Goal: Information Seeking & Learning: Learn about a topic

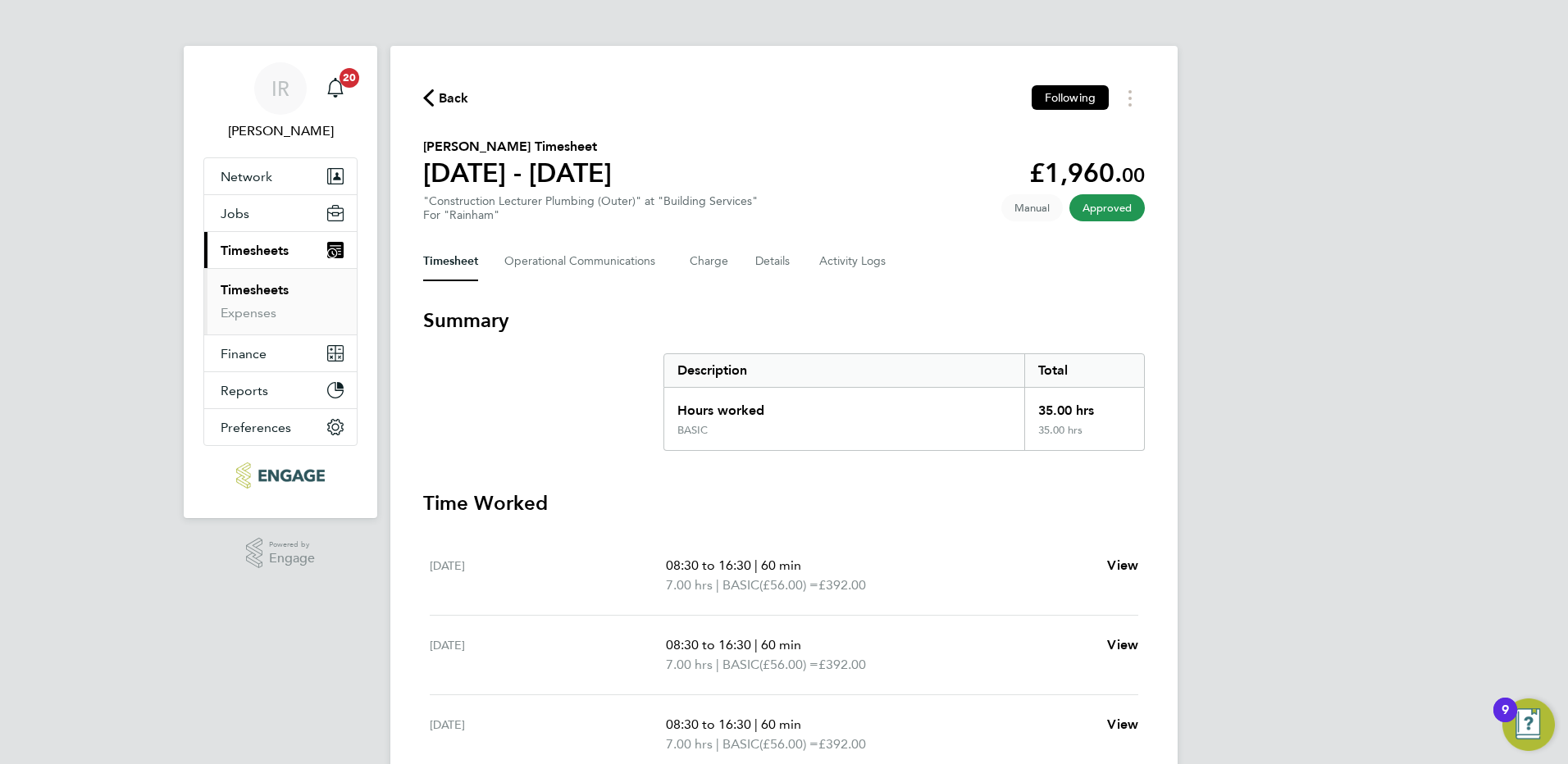
drag, startPoint x: 1536, startPoint y: 562, endPoint x: 1510, endPoint y: 544, distance: 31.6
click at [1529, 556] on div "IR [PERSON_NAME] Notifications 20 Applications: Network Sites Workers Jobs Posi…" at bounding box center [784, 560] width 1568 height 1119
click at [1336, 484] on div "IR [PERSON_NAME] Notifications 20 Applications: Network Sites Workers Jobs Posi…" at bounding box center [784, 560] width 1568 height 1119
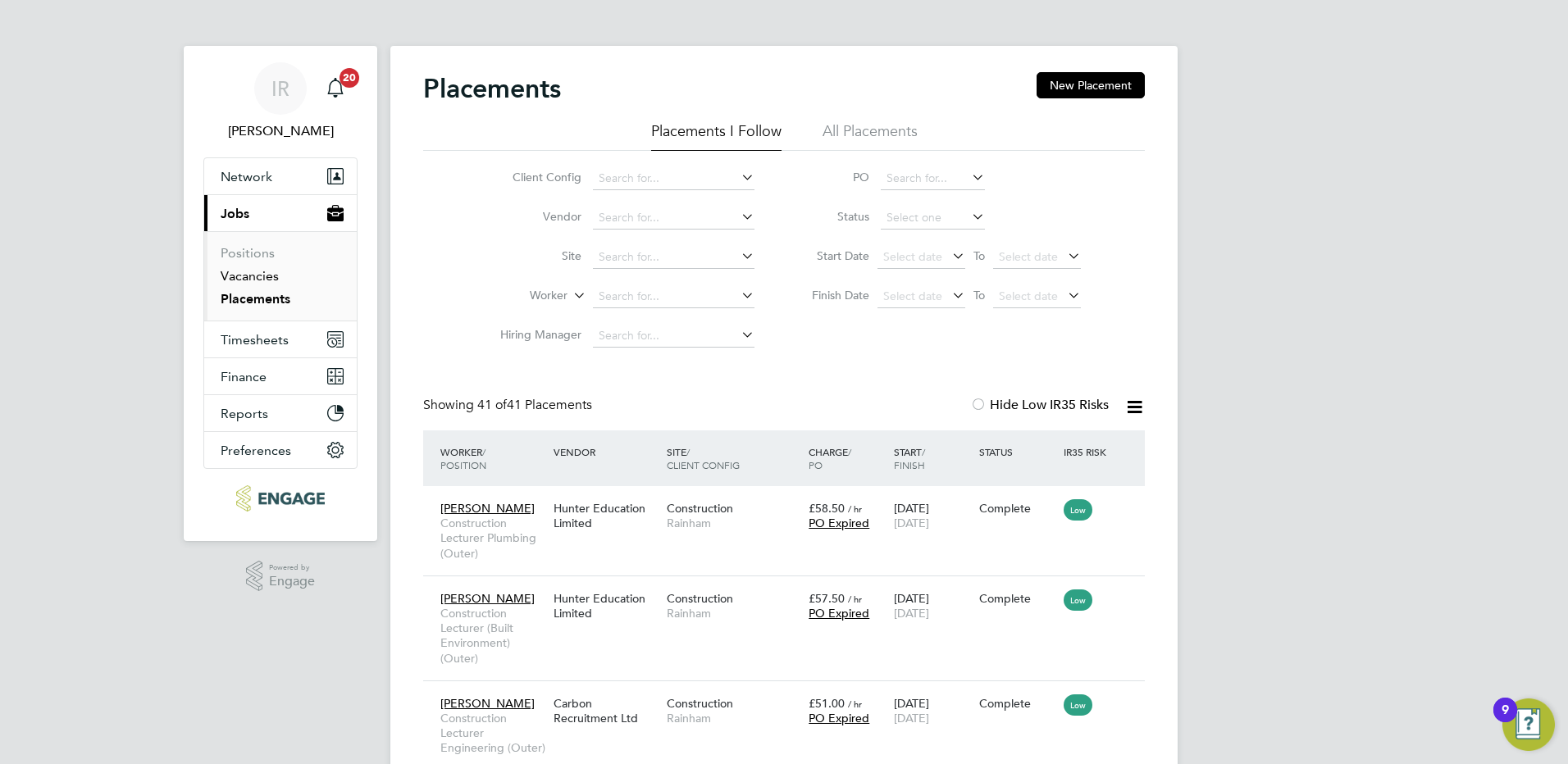
click at [264, 276] on link "Vacancies" at bounding box center [250, 276] width 58 height 15
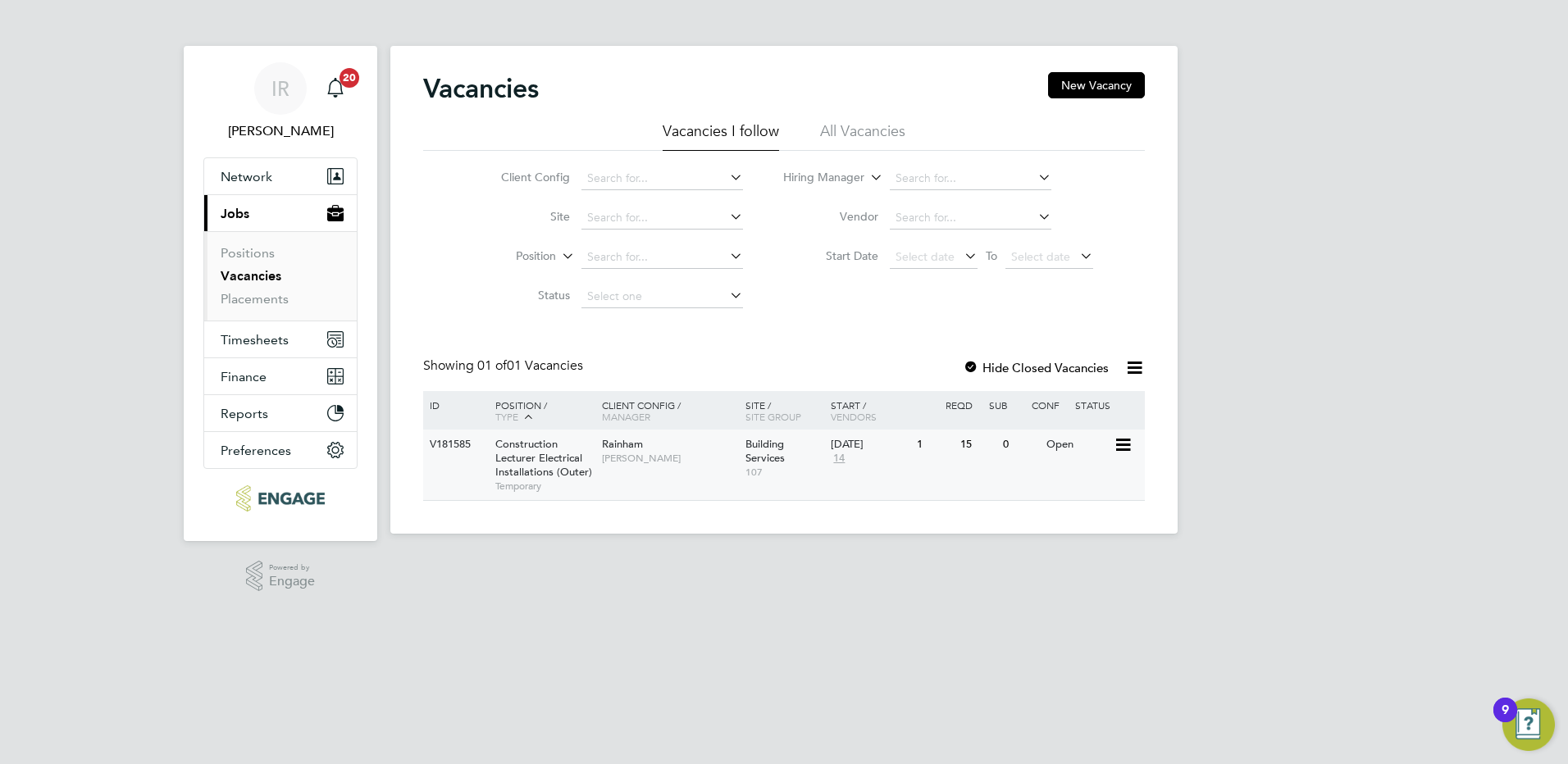
click at [530, 462] on span "Construction Lecturer Electrical Installations (Outer)" at bounding box center [544, 457] width 97 height 42
click at [208, 375] on button "Finance" at bounding box center [281, 376] width 153 height 36
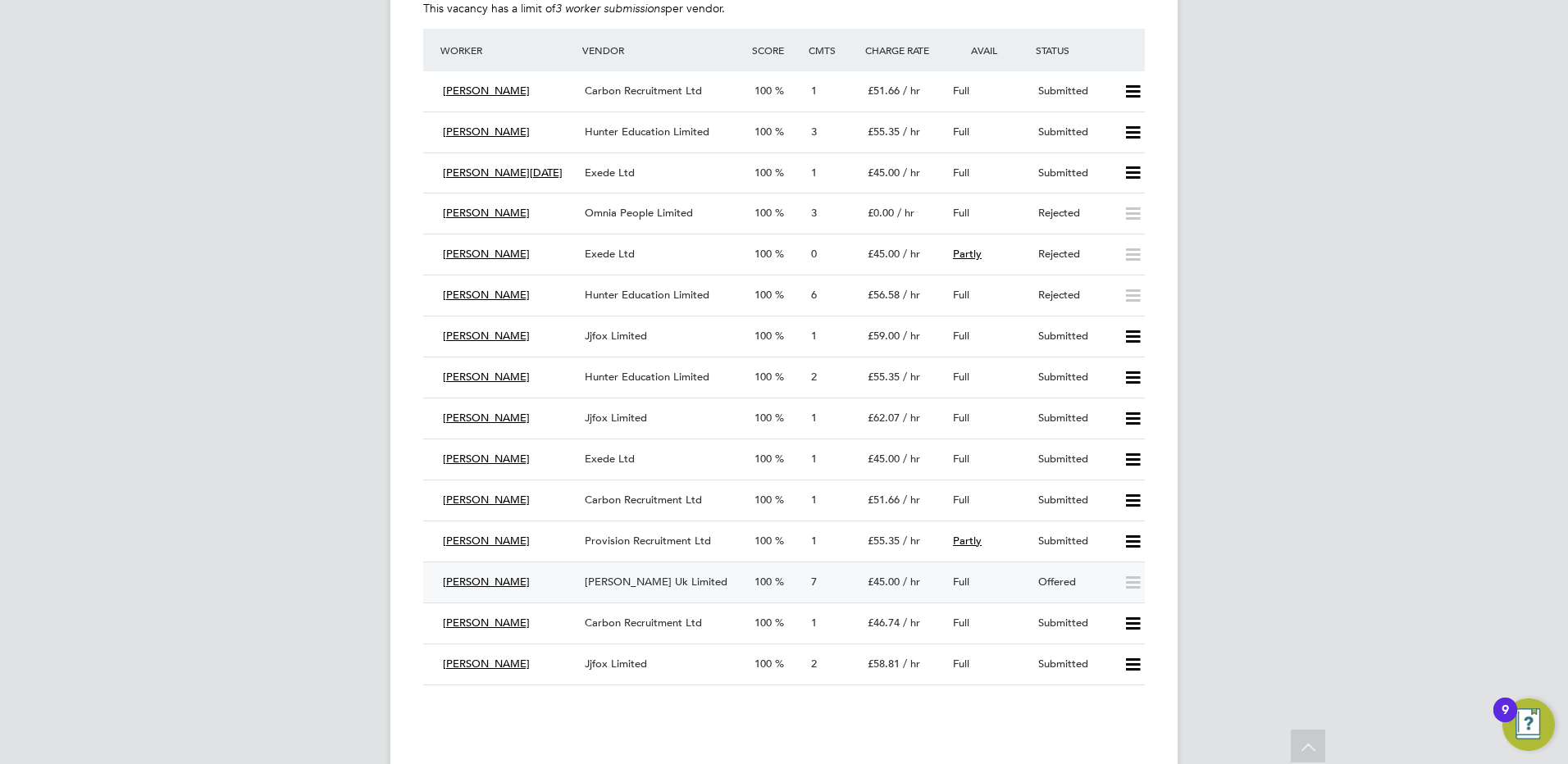
click at [630, 580] on span "[PERSON_NAME] Uk Limited" at bounding box center [656, 582] width 142 height 14
